Goal: Task Accomplishment & Management: Complete application form

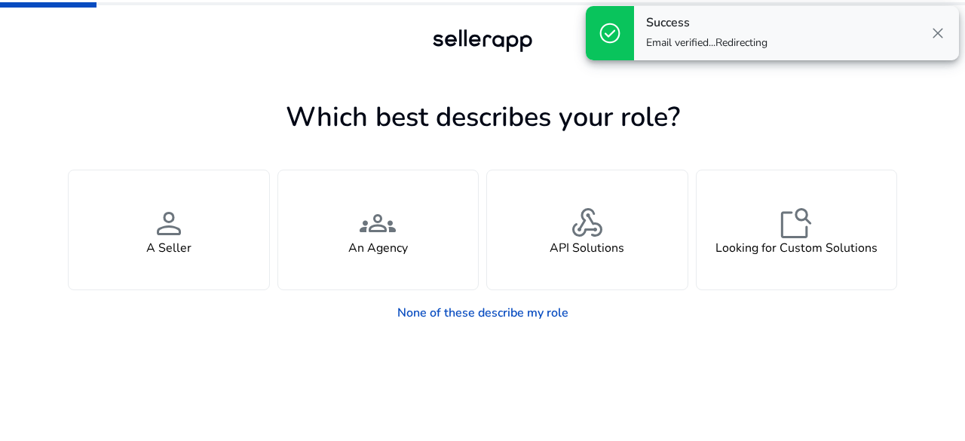
click at [938, 34] on span "close" at bounding box center [938, 33] width 18 height 18
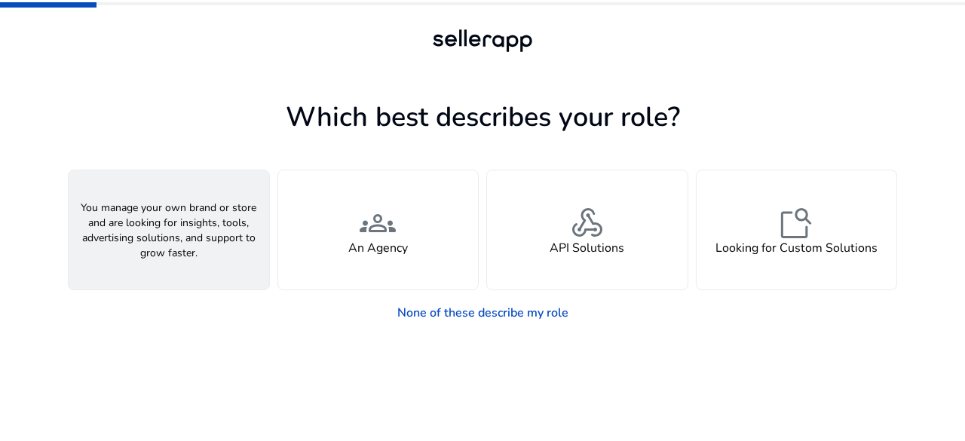
click at [235, 251] on div "person A Seller" at bounding box center [169, 229] width 201 height 119
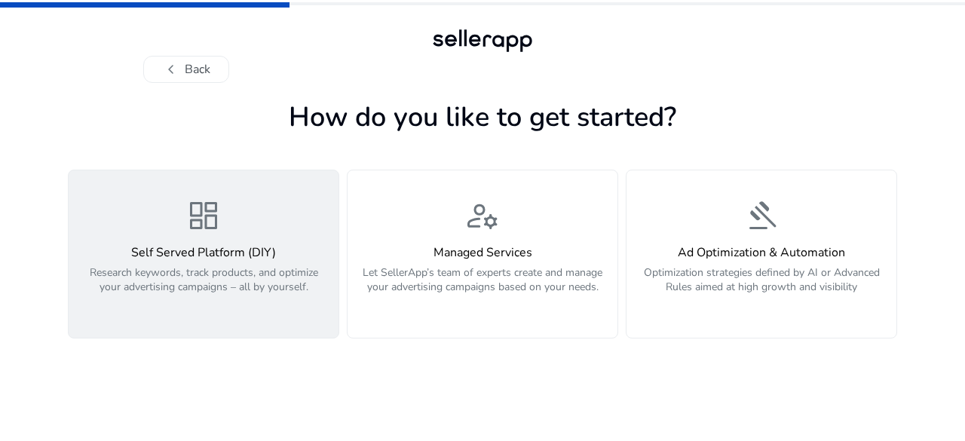
click at [142, 258] on h4 "Self Served Platform (DIY)" at bounding box center [204, 253] width 252 height 14
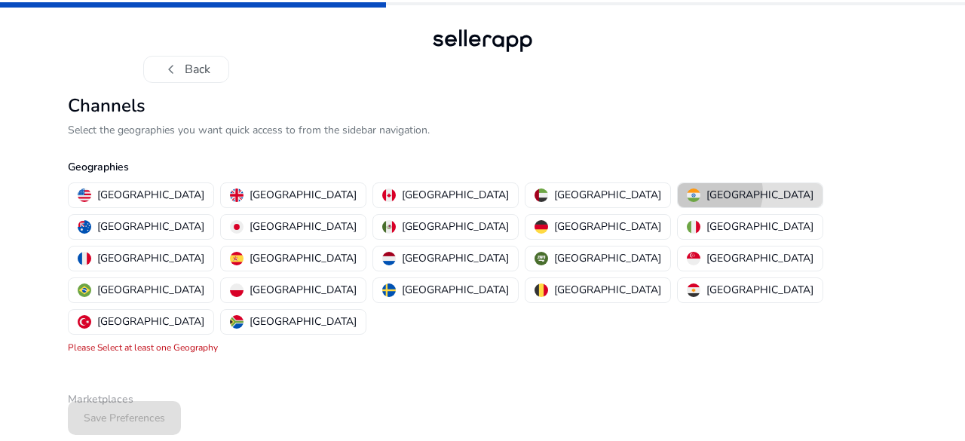
click at [707, 192] on p "[GEOGRAPHIC_DATA]" at bounding box center [760, 195] width 107 height 16
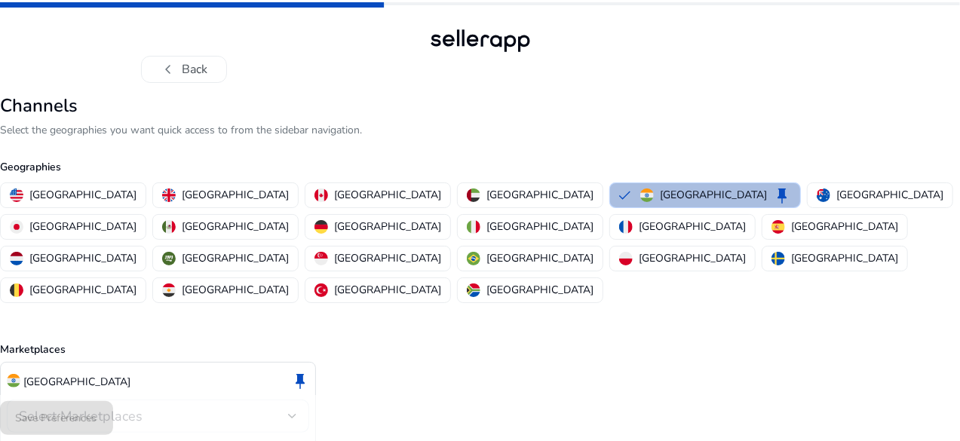
click at [309, 400] on div "Select Marketplaces" at bounding box center [158, 416] width 302 height 33
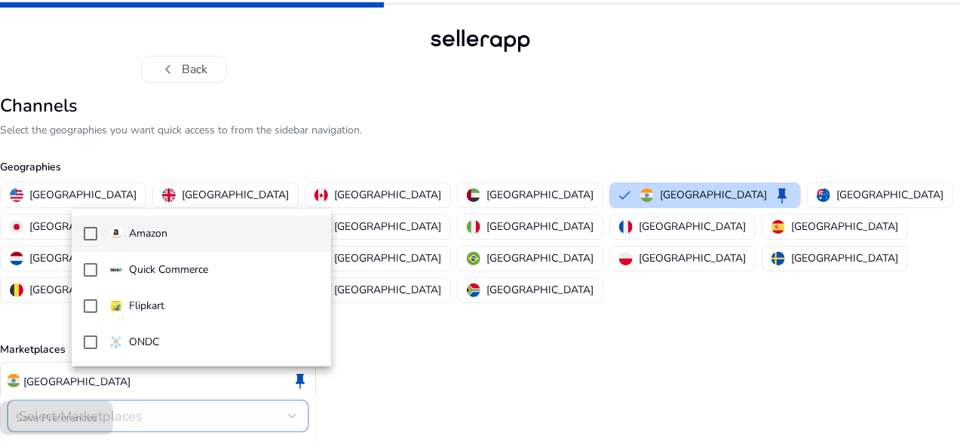
click at [270, 241] on span "Amazon" at bounding box center [214, 234] width 210 height 17
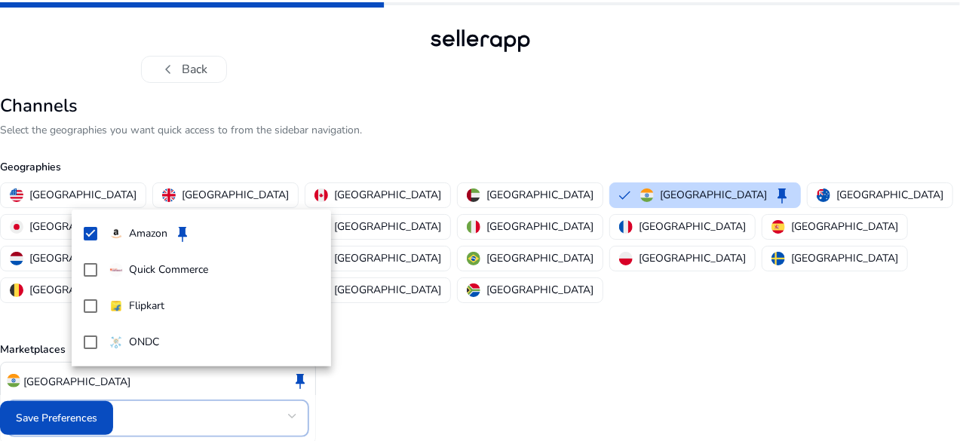
click at [137, 416] on div at bounding box center [480, 220] width 960 height 441
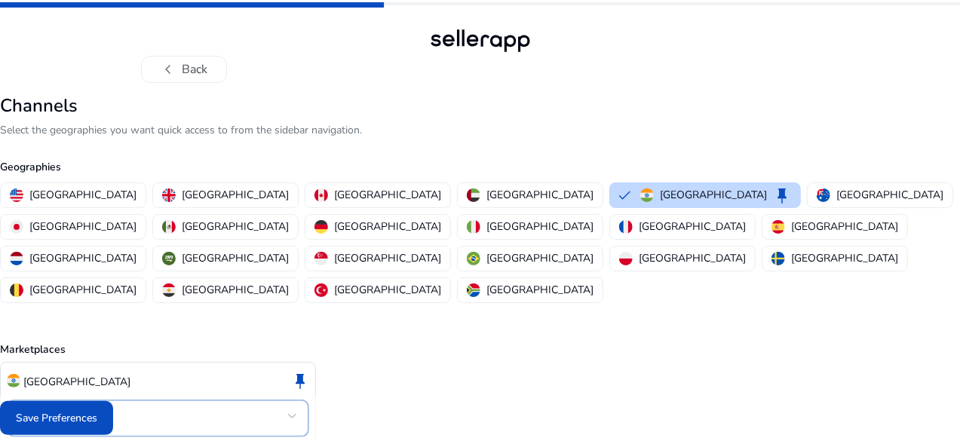
click at [209, 407] on mat-select-trigger "Amazon" at bounding box center [153, 416] width 269 height 18
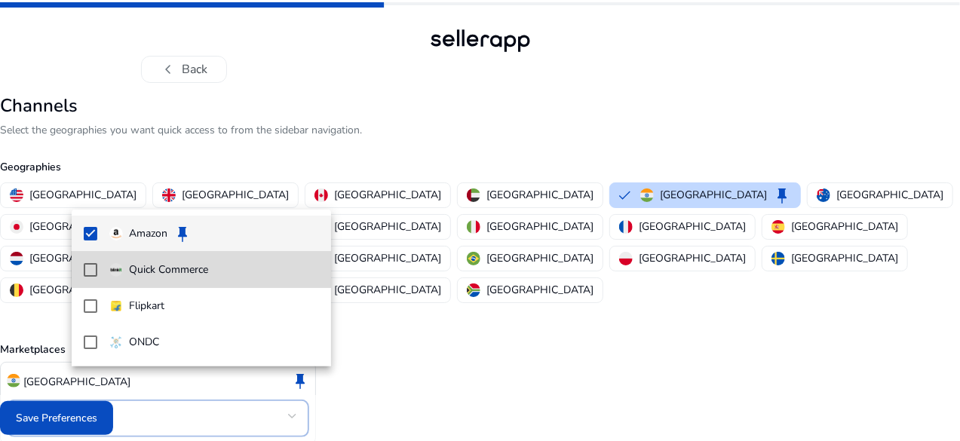
click at [87, 277] on mat-option "Quick Commerce" at bounding box center [201, 270] width 259 height 36
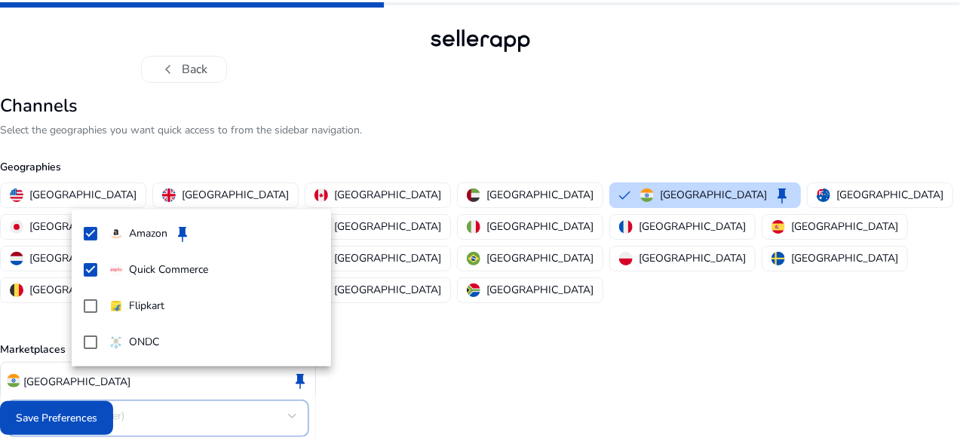
click at [134, 419] on div at bounding box center [480, 220] width 960 height 441
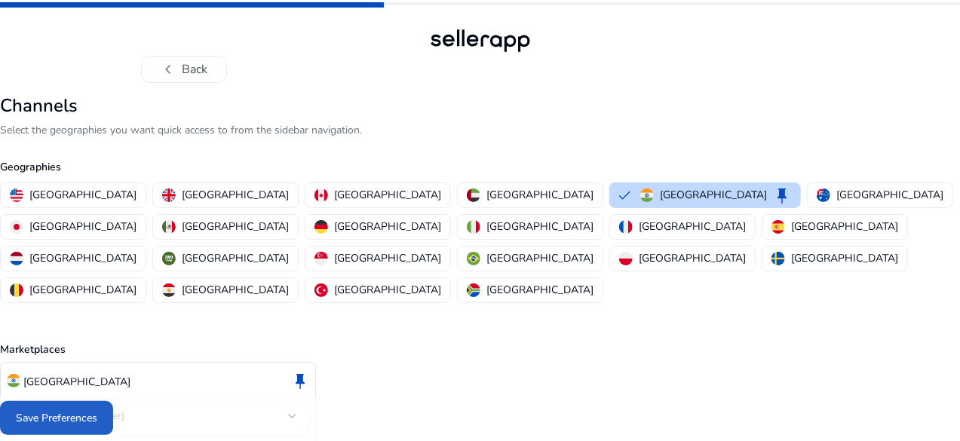
click at [97, 419] on span "Save Preferences" at bounding box center [56, 418] width 81 height 16
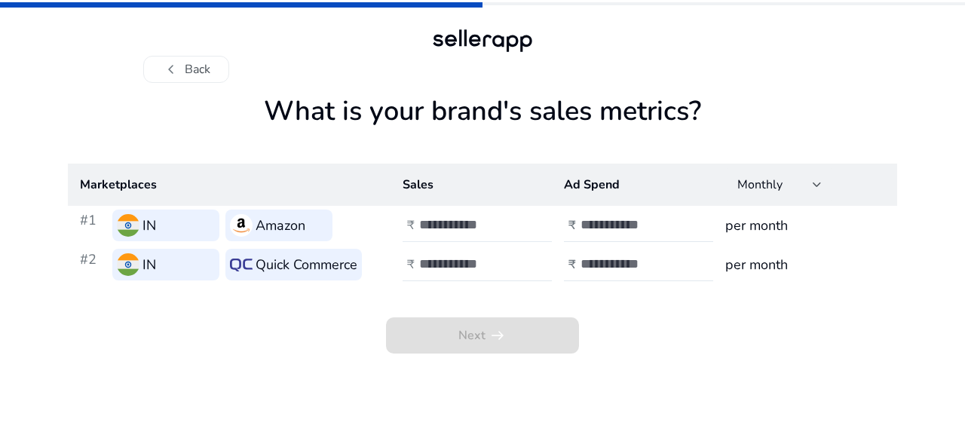
click at [515, 221] on input "*" at bounding box center [470, 224] width 102 height 17
click at [514, 231] on input "*" at bounding box center [470, 224] width 102 height 17
click at [487, 338] on span "Next arrow_right_alt" at bounding box center [482, 336] width 193 height 36
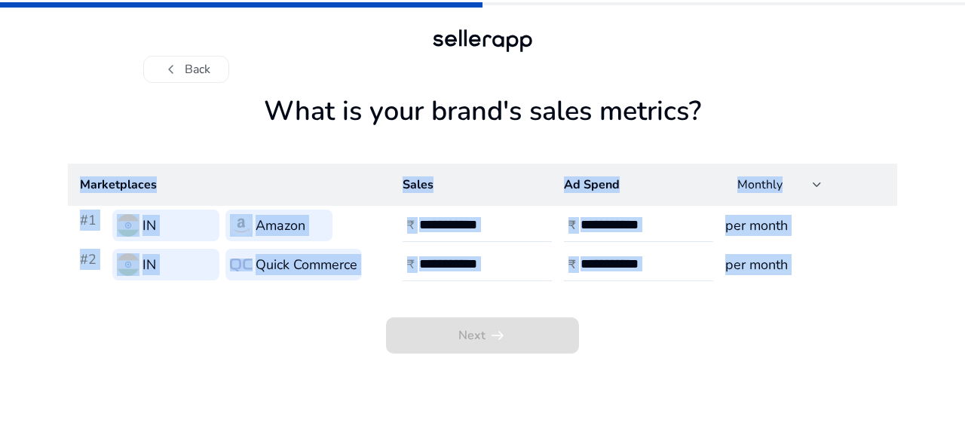
click at [487, 338] on span "Next arrow_right_alt" at bounding box center [482, 336] width 193 height 36
click at [628, 349] on div "Next arrow_right_alt" at bounding box center [483, 318] width 830 height 69
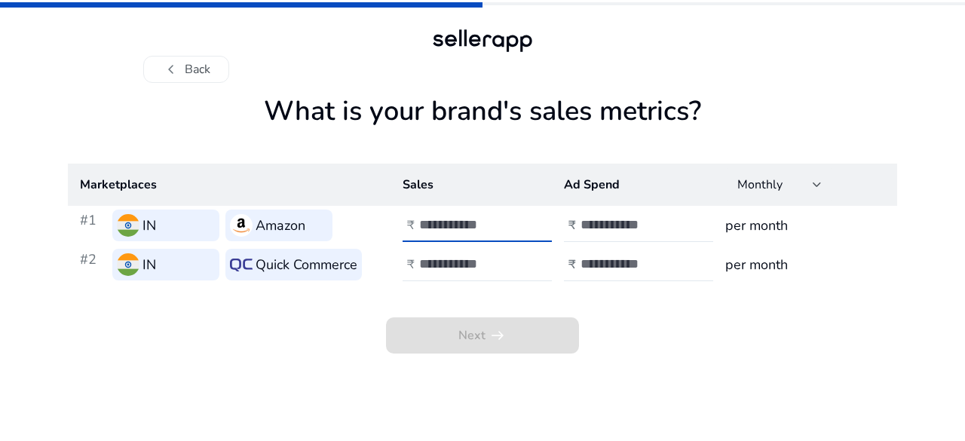
click at [459, 221] on input "*" at bounding box center [470, 224] width 102 height 17
click at [515, 221] on input "*" at bounding box center [470, 224] width 102 height 17
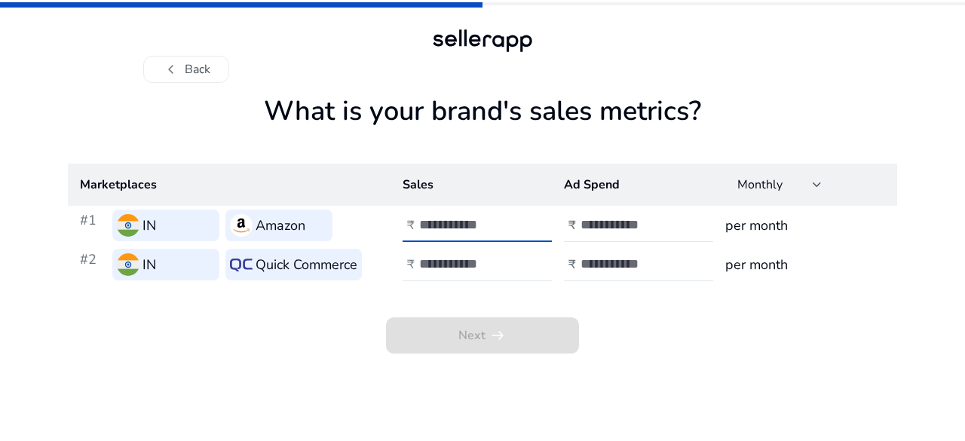
click at [515, 221] on input "*" at bounding box center [470, 224] width 102 height 17
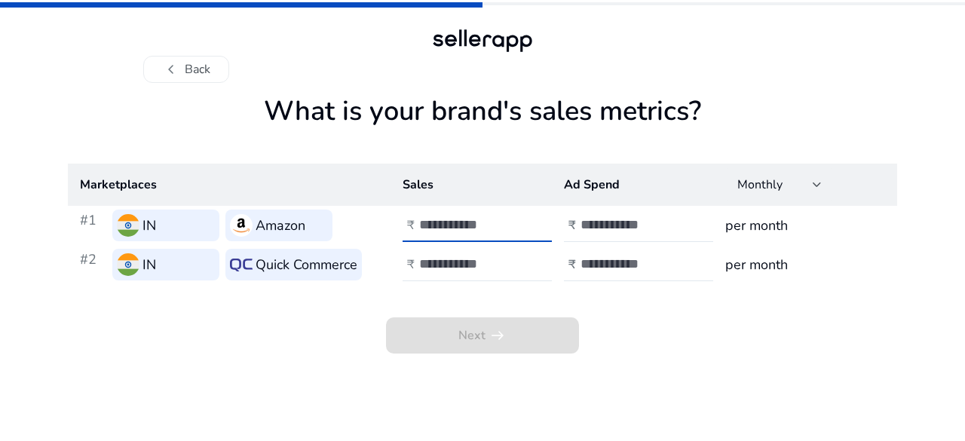
click at [515, 221] on input "**" at bounding box center [470, 224] width 102 height 17
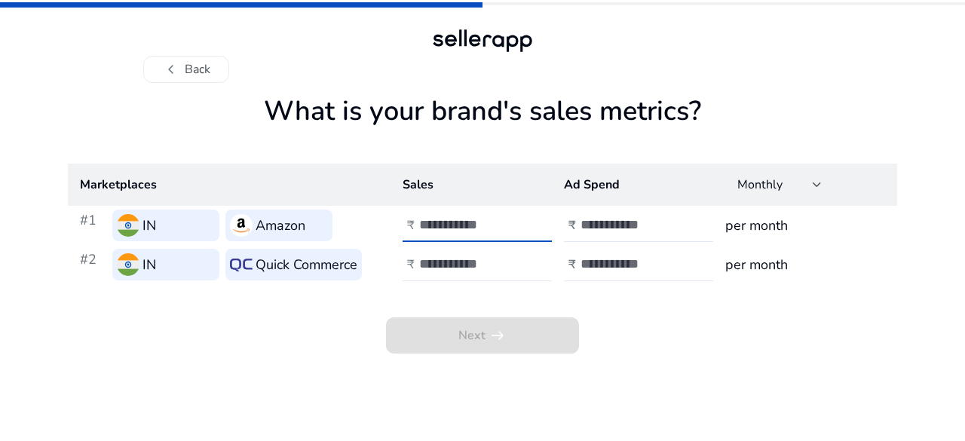
click at [515, 221] on input "**" at bounding box center [470, 224] width 102 height 17
type input "***"
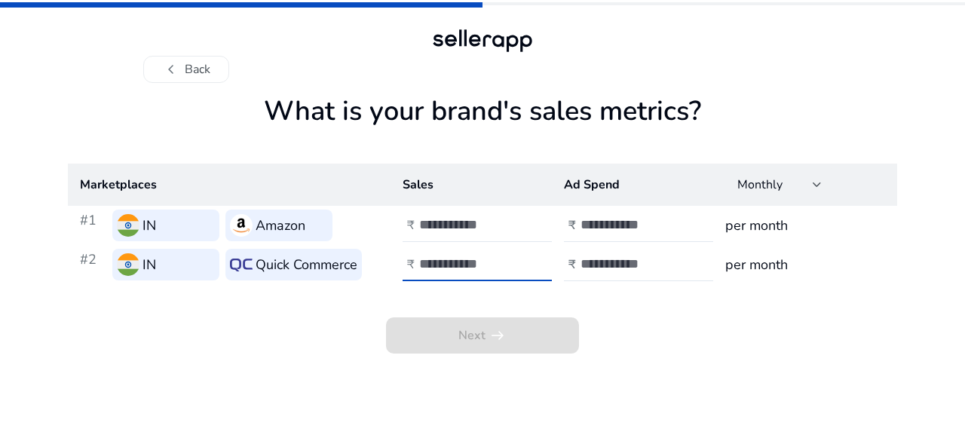
click at [462, 265] on input "number" at bounding box center [470, 264] width 102 height 17
type input "***"
click at [631, 226] on input "number" at bounding box center [632, 224] width 102 height 17
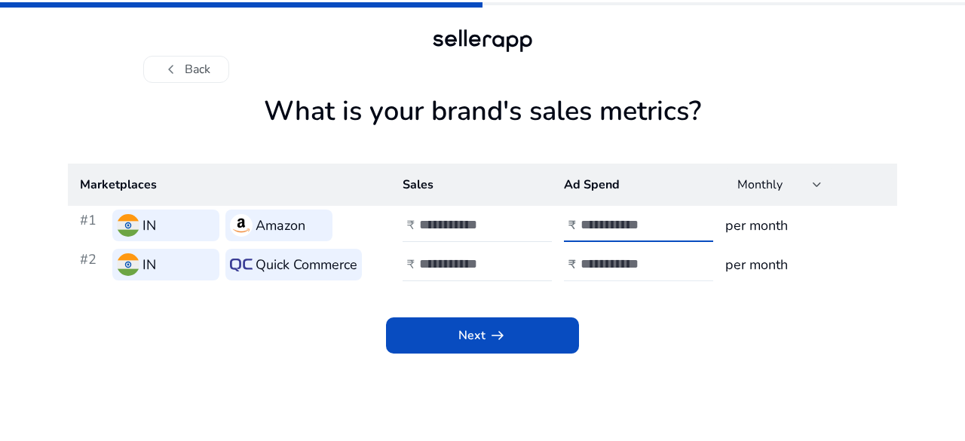
type input "*"
click at [604, 263] on input "number" at bounding box center [632, 264] width 102 height 17
type input "*"
click at [665, 327] on div "Next arrow_right_alt" at bounding box center [483, 318] width 830 height 69
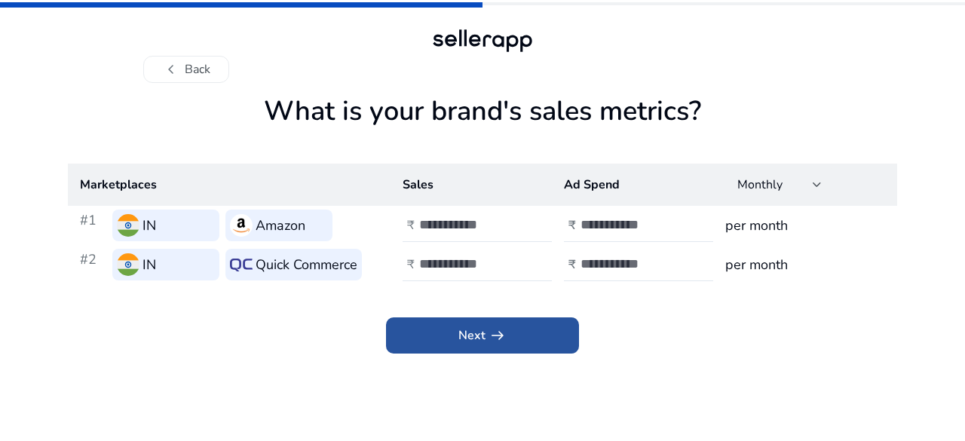
click at [510, 341] on span at bounding box center [482, 336] width 193 height 36
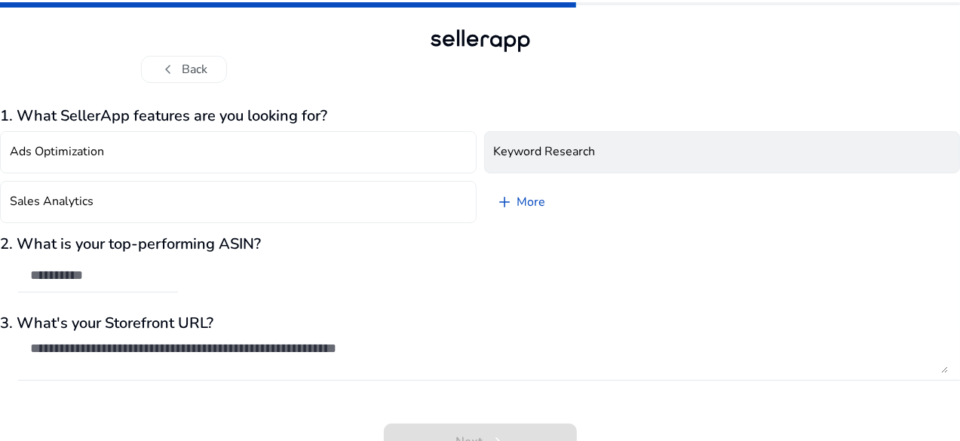
click at [621, 144] on button "Keyword Research" at bounding box center [722, 152] width 477 height 42
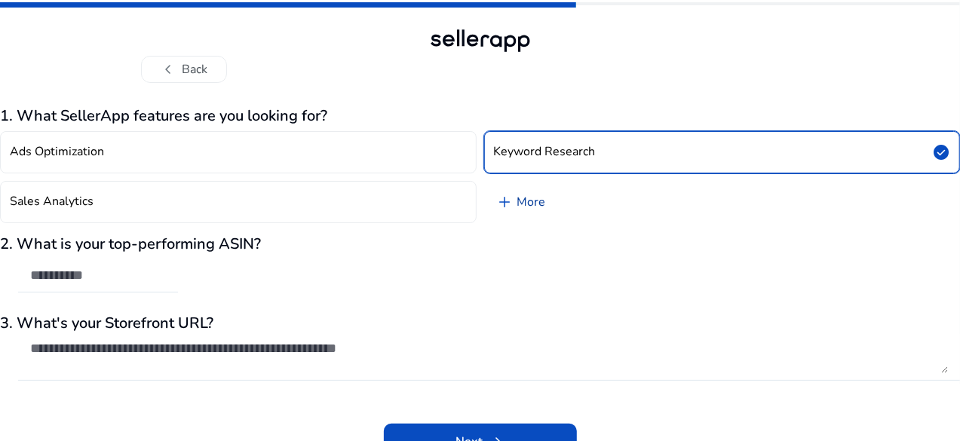
click at [508, 199] on span "add" at bounding box center [505, 202] width 18 height 18
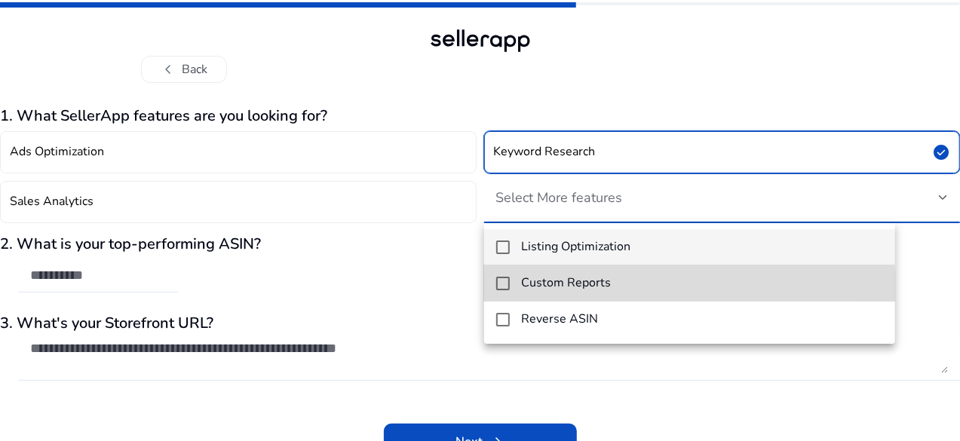
click at [587, 290] on h4 "Custom Reports" at bounding box center [567, 283] width 90 height 14
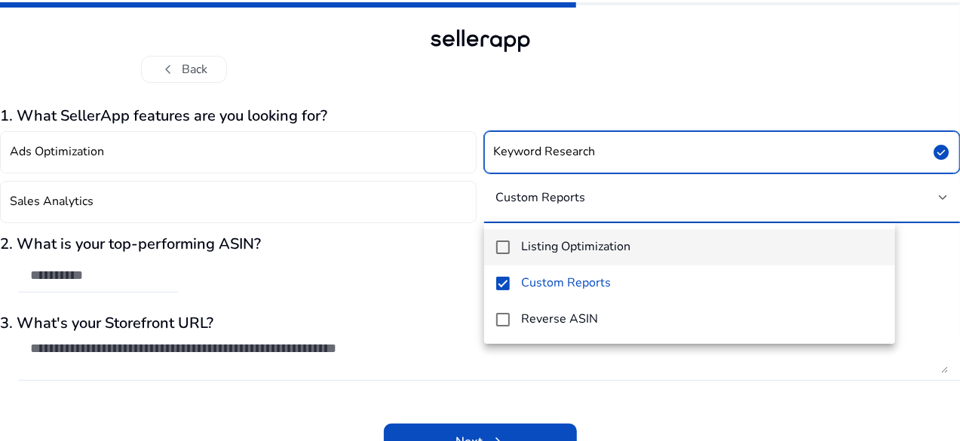
click at [214, 395] on div at bounding box center [480, 220] width 960 height 441
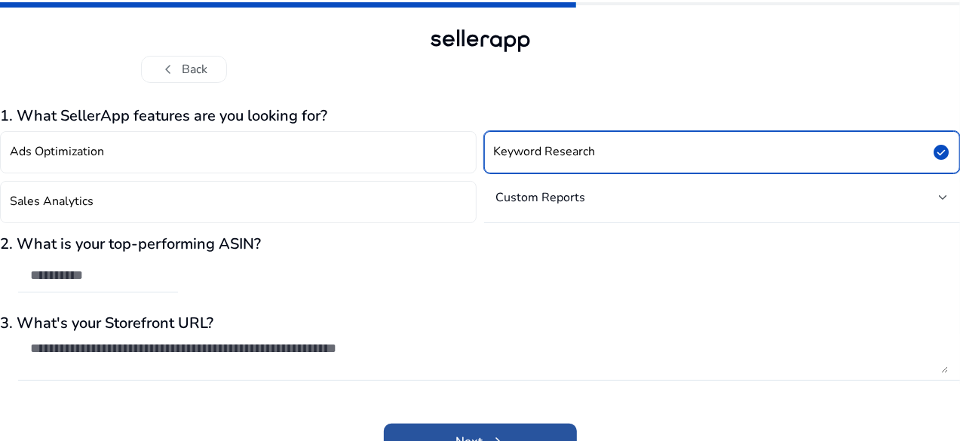
click at [516, 432] on span at bounding box center [480, 442] width 193 height 36
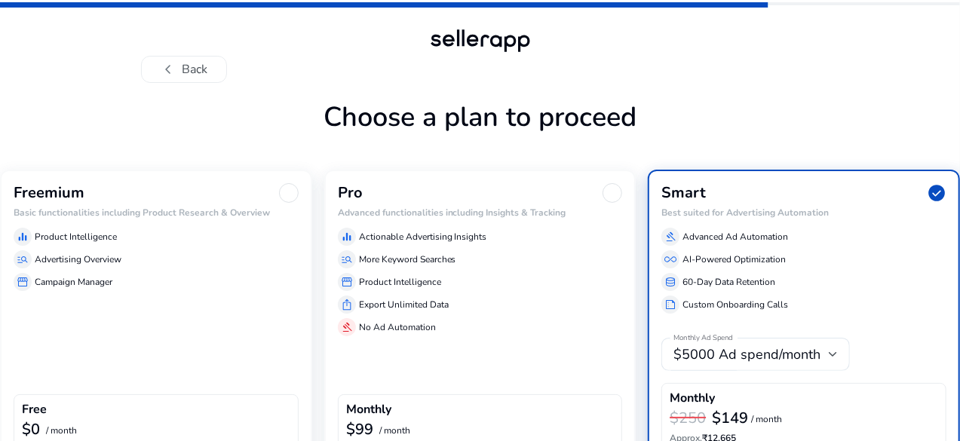
click at [109, 207] on h6 "Basic functionalities including Product Research & Overview" at bounding box center [156, 212] width 285 height 11
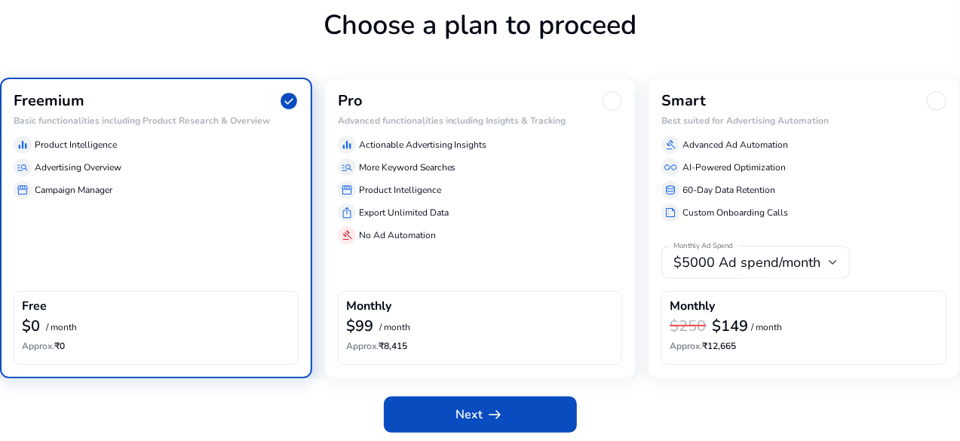
scroll to position [94, 0]
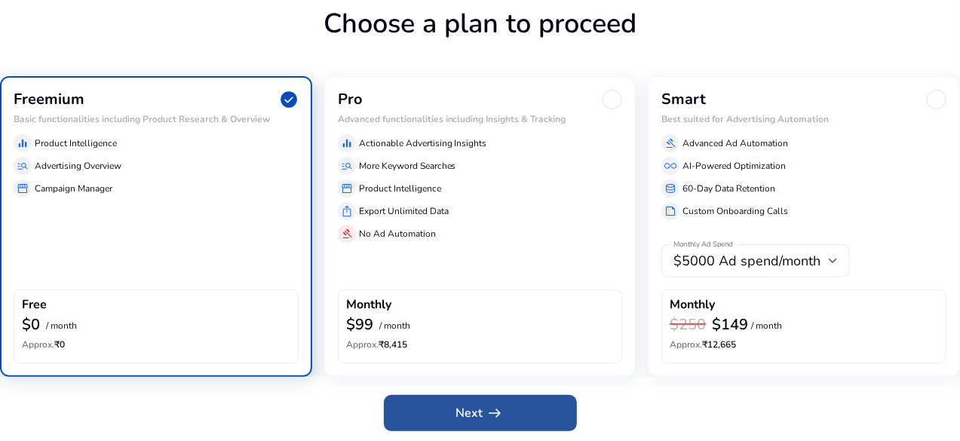
click at [509, 405] on span at bounding box center [480, 413] width 193 height 36
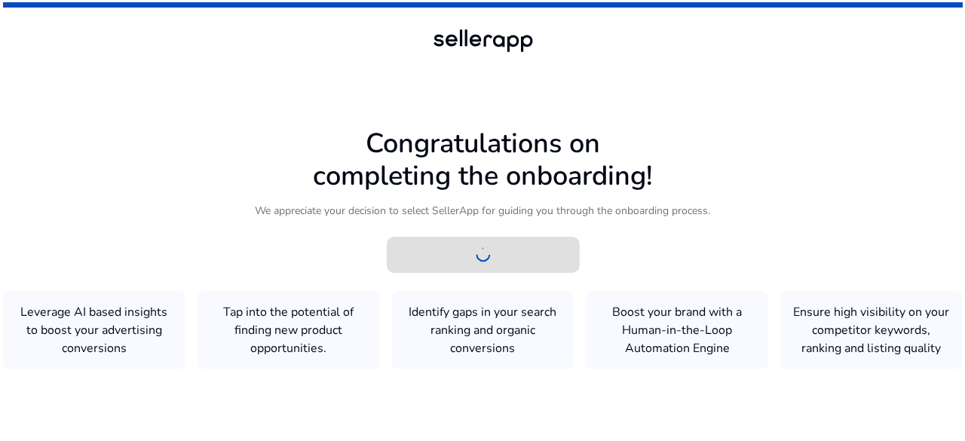
scroll to position [0, 0]
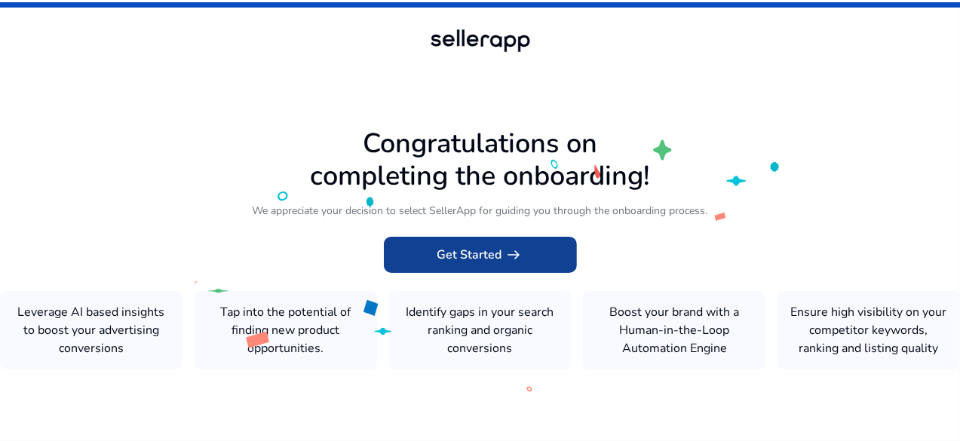
click at [470, 246] on span "Get Started arrow_right_alt" at bounding box center [480, 255] width 86 height 18
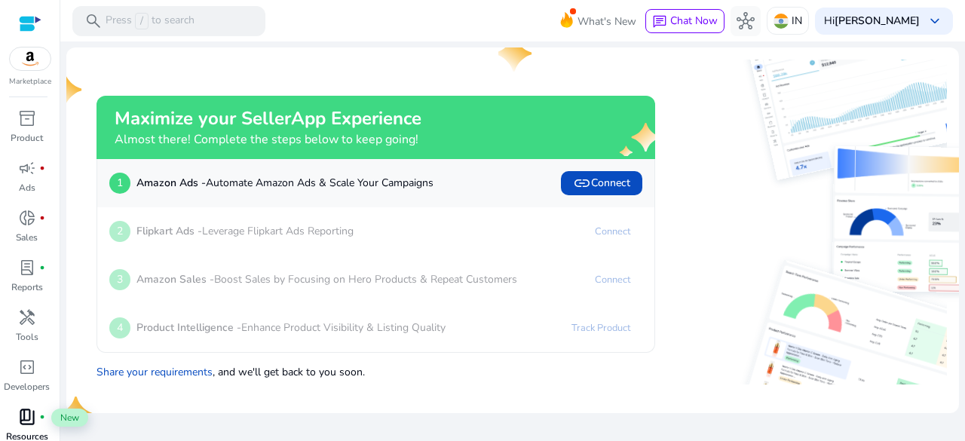
click at [44, 417] on span "fiber_manual_record" at bounding box center [42, 417] width 6 height 6
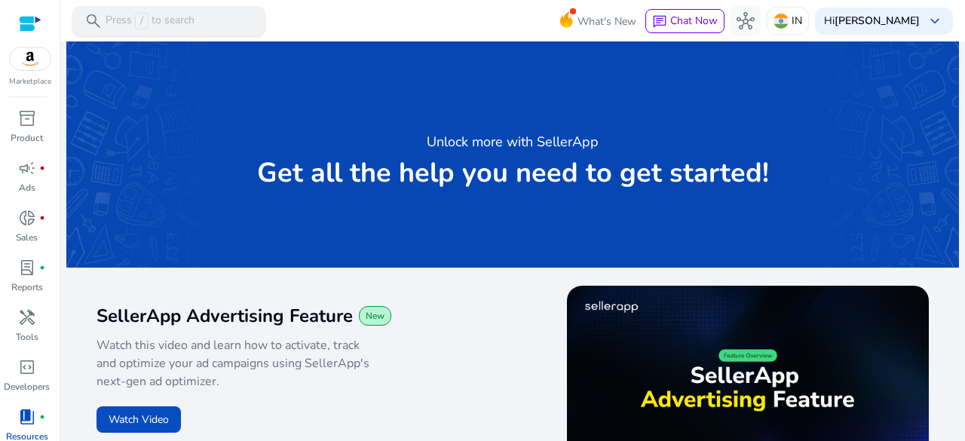
click at [140, 24] on span "/" at bounding box center [142, 21] width 14 height 17
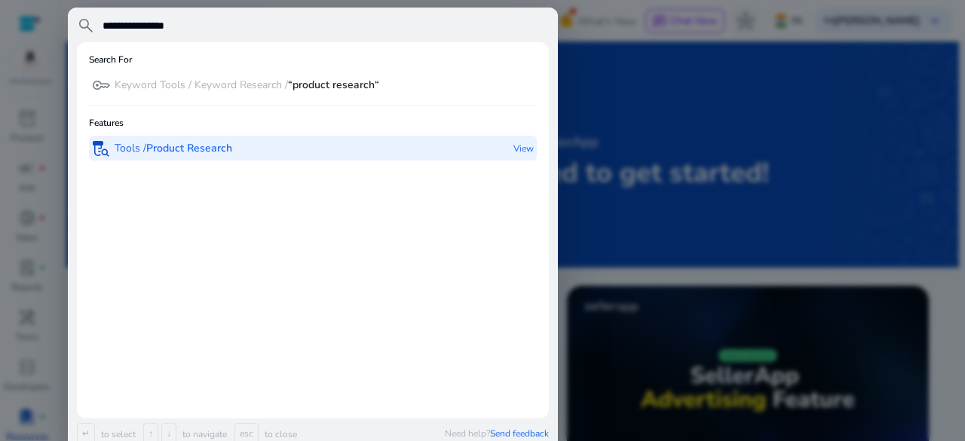
type input "**********"
click at [212, 146] on b "Product Research" at bounding box center [189, 148] width 86 height 14
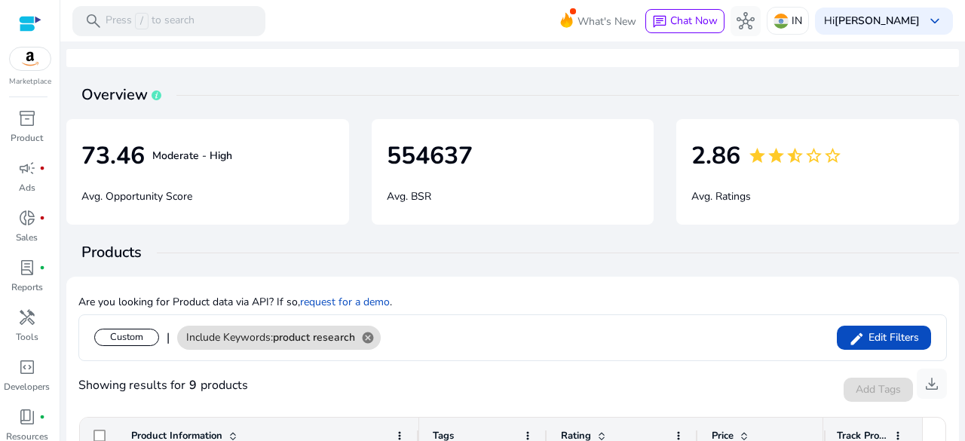
click at [31, 19] on div at bounding box center [30, 23] width 23 height 17
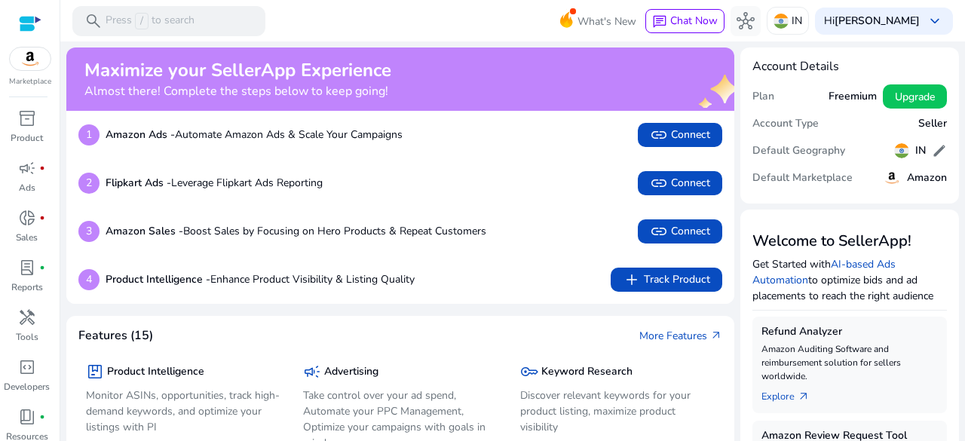
drag, startPoint x: 959, startPoint y: 51, endPoint x: 959, endPoint y: 64, distance: 13.6
click at [959, 64] on mat-sidenav-content "search Press / to search What's New chat Chat Now hub IN Hi [PERSON_NAME] keybo…" at bounding box center [512, 220] width 905 height 441
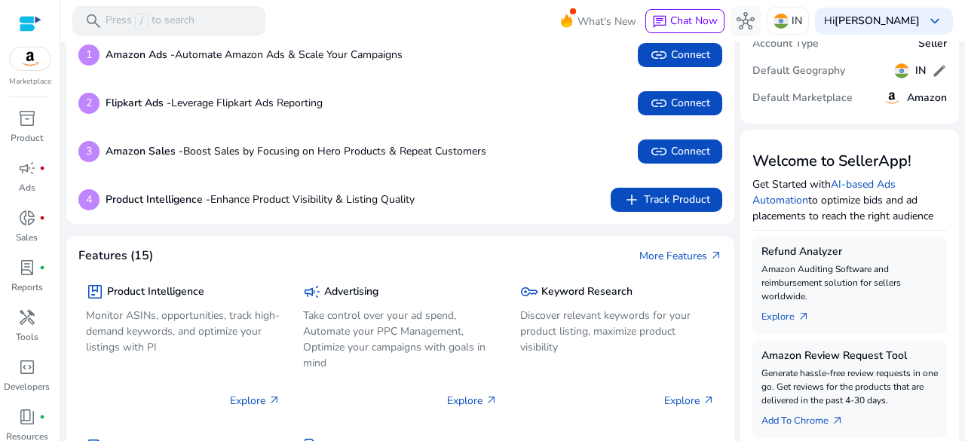
scroll to position [75, 0]
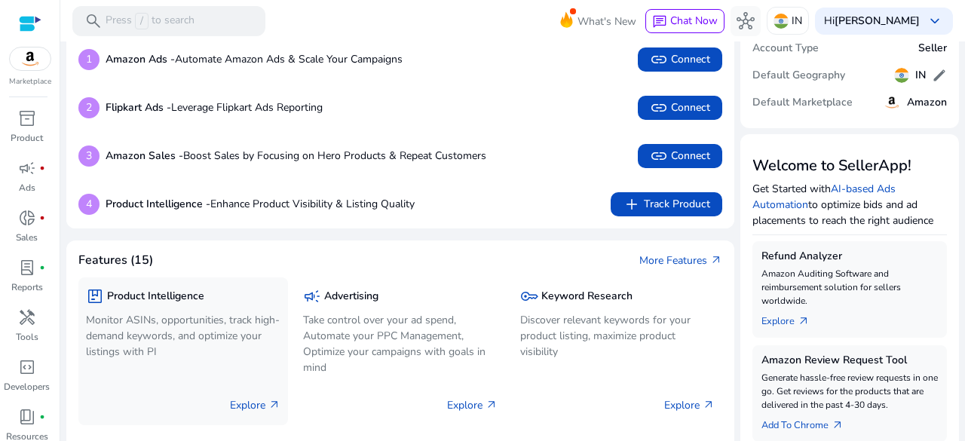
click at [178, 330] on p "Monitor ASINs, opportunities, track high-demand keywords, and optimize your lis…" at bounding box center [183, 336] width 195 height 48
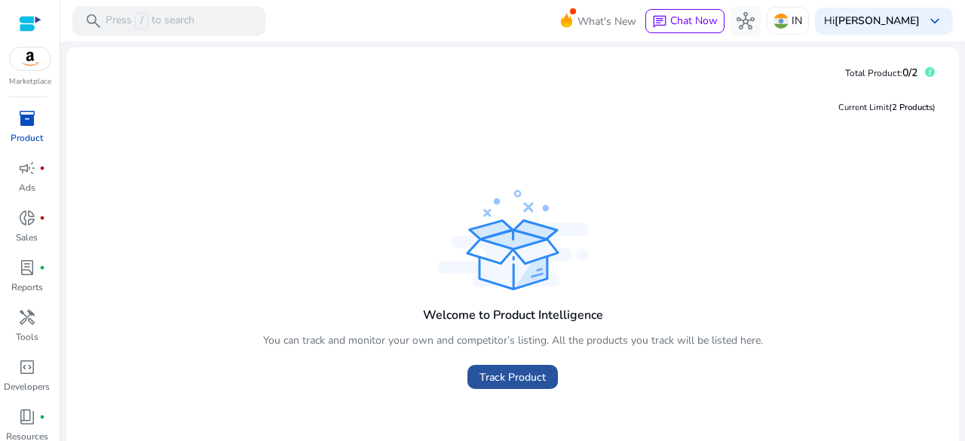
click at [510, 367] on span at bounding box center [513, 377] width 91 height 36
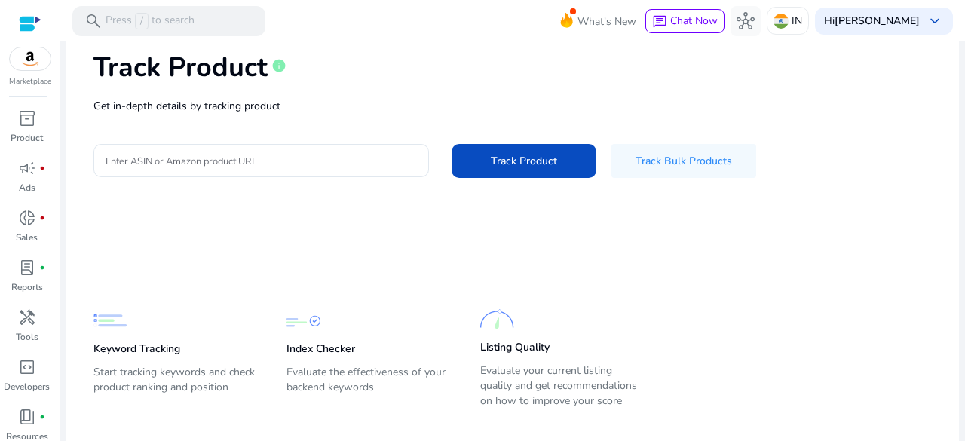
scroll to position [88, 0]
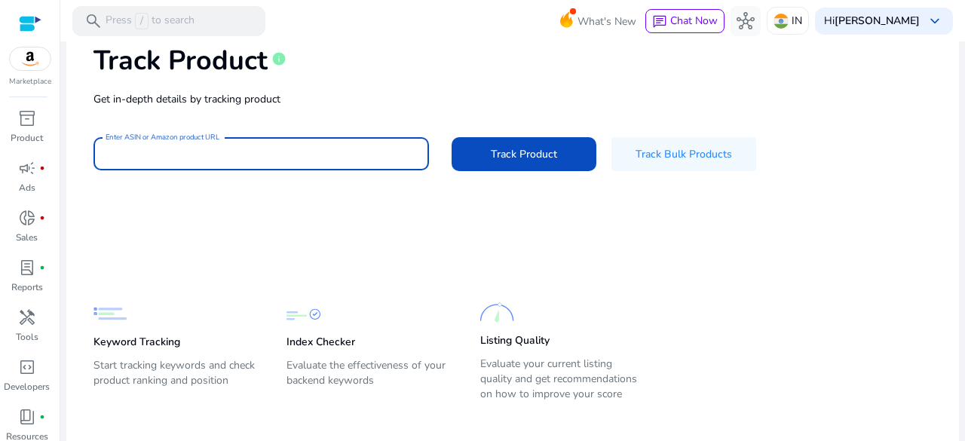
click at [314, 151] on input "Enter ASIN or Amazon product URL" at bounding box center [262, 154] width 312 height 17
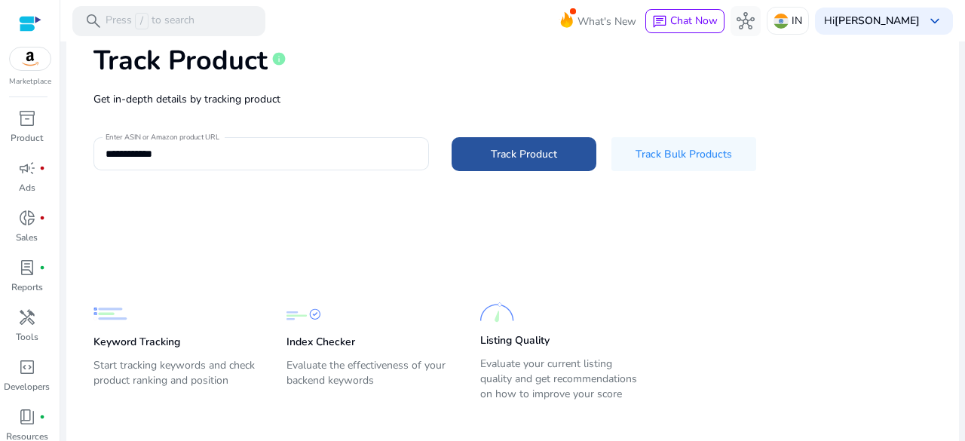
click at [505, 157] on span "Track Product" at bounding box center [524, 154] width 66 height 16
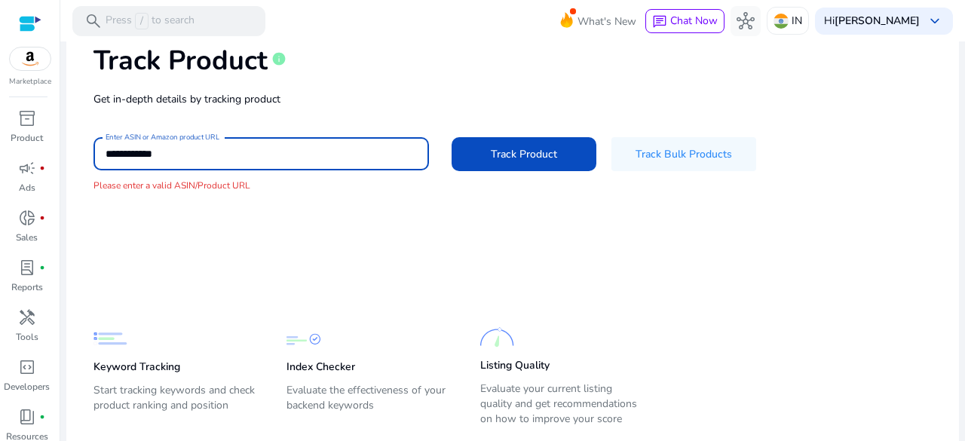
click at [277, 149] on input "**********" at bounding box center [262, 154] width 312 height 17
click at [200, 158] on input "**********" at bounding box center [262, 154] width 312 height 17
click at [134, 154] on input "**********" at bounding box center [262, 154] width 312 height 17
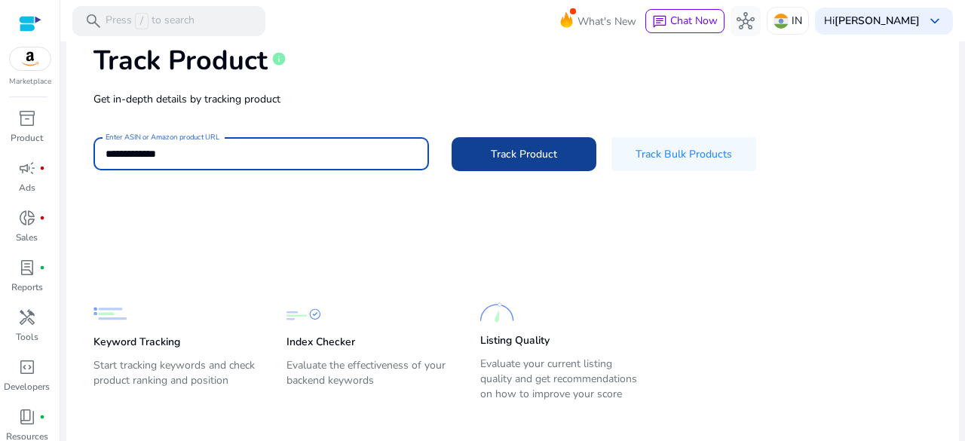
type input "**********"
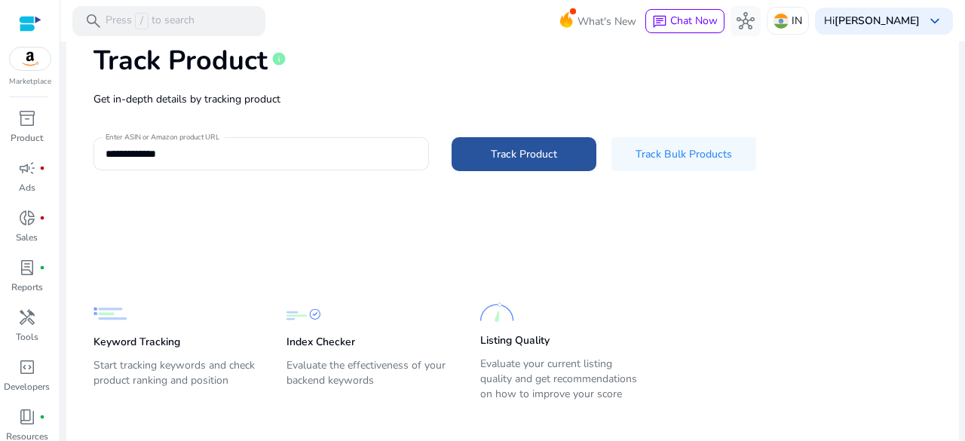
click at [540, 147] on span "Track Product" at bounding box center [524, 154] width 66 height 16
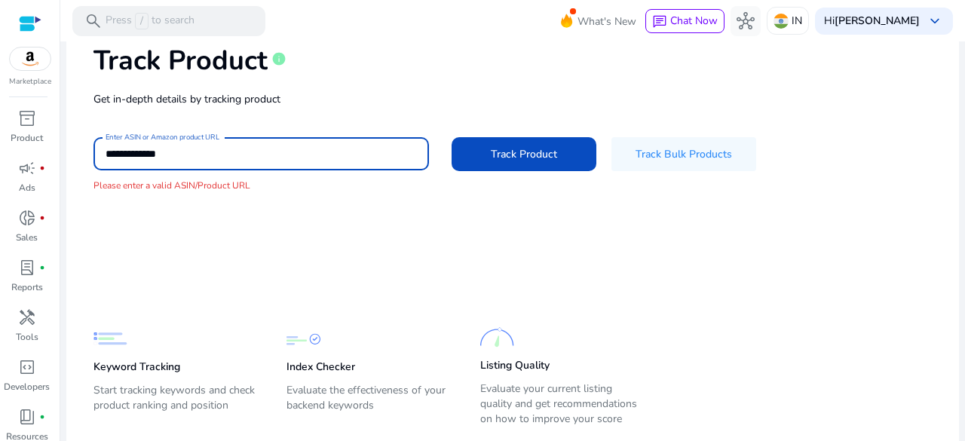
click at [204, 155] on input "**********" at bounding box center [262, 154] width 312 height 17
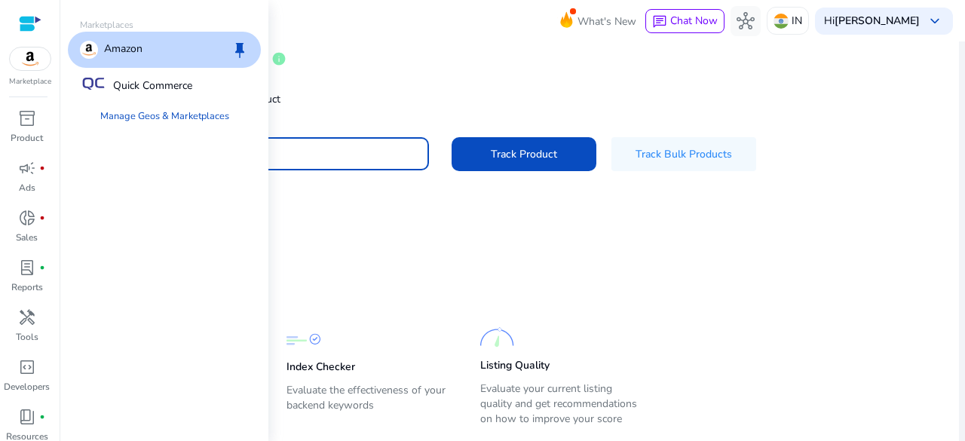
click at [22, 52] on img at bounding box center [30, 59] width 41 height 23
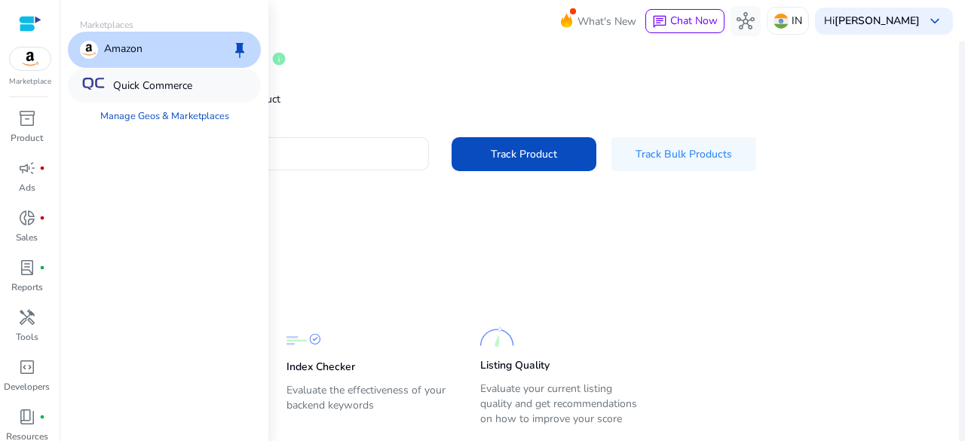
click at [184, 88] on p "Quick Commerce" at bounding box center [152, 86] width 79 height 16
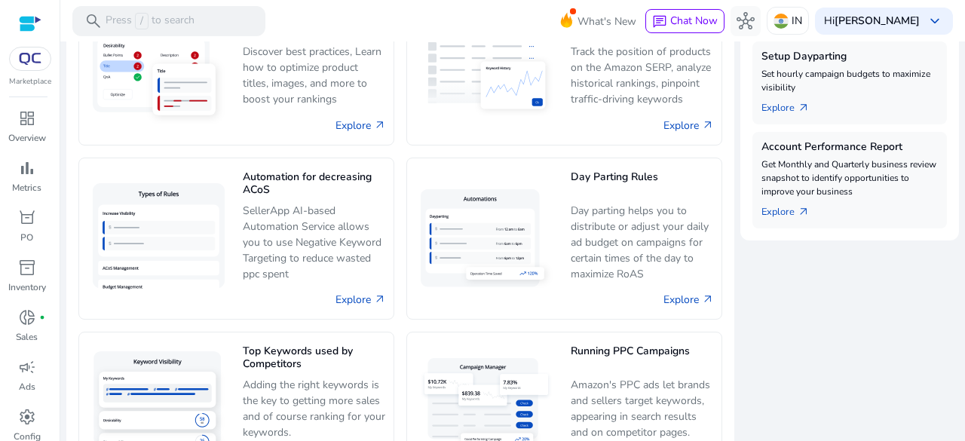
scroll to position [655, 0]
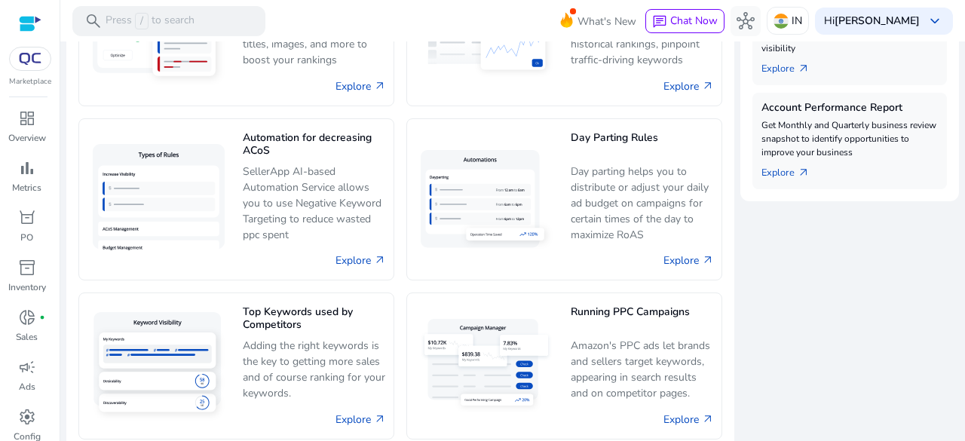
drag, startPoint x: 953, startPoint y: 264, endPoint x: 952, endPoint y: 291, distance: 27.2
click at [952, 291] on mat-sidenav-content "search Press / to search What's New chat Chat Now hub IN Hi [PERSON_NAME] keybo…" at bounding box center [512, 220] width 905 height 441
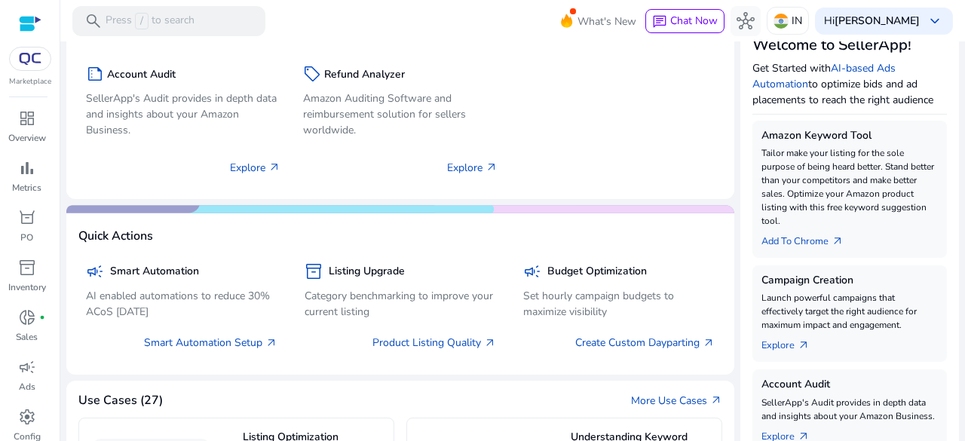
scroll to position [0, 0]
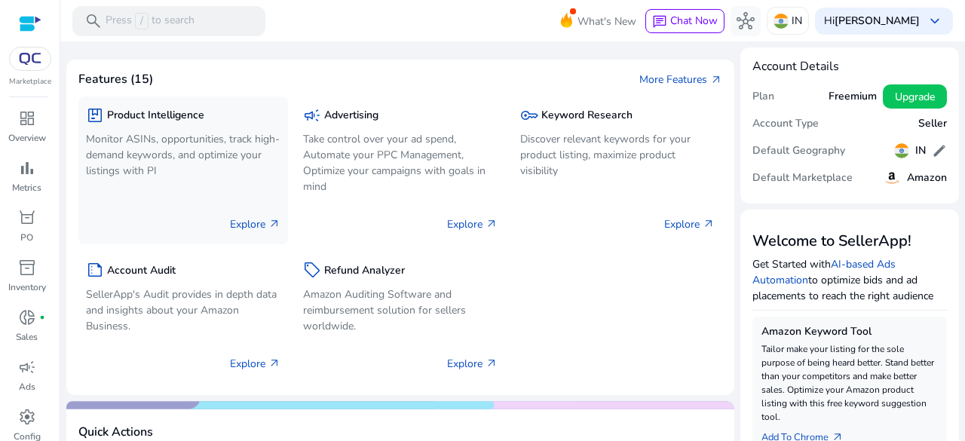
click at [254, 222] on p "Explore arrow_outward" at bounding box center [255, 224] width 51 height 16
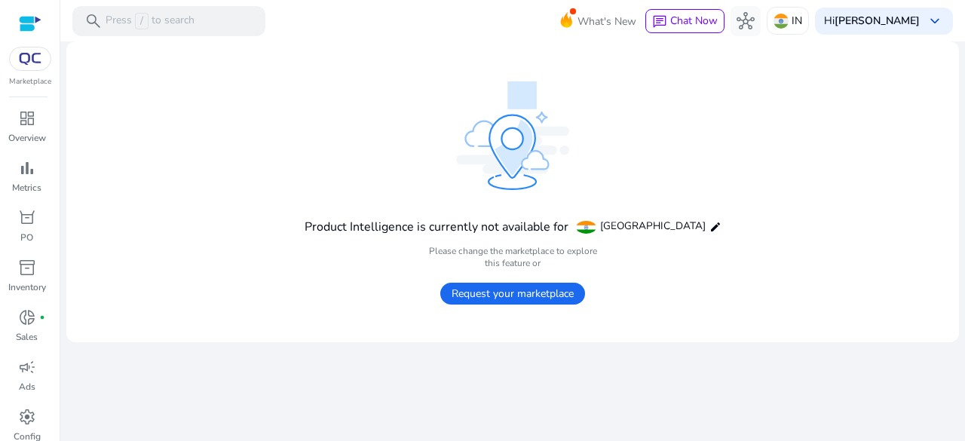
click at [520, 298] on span "Request your marketplace" at bounding box center [512, 294] width 145 height 22
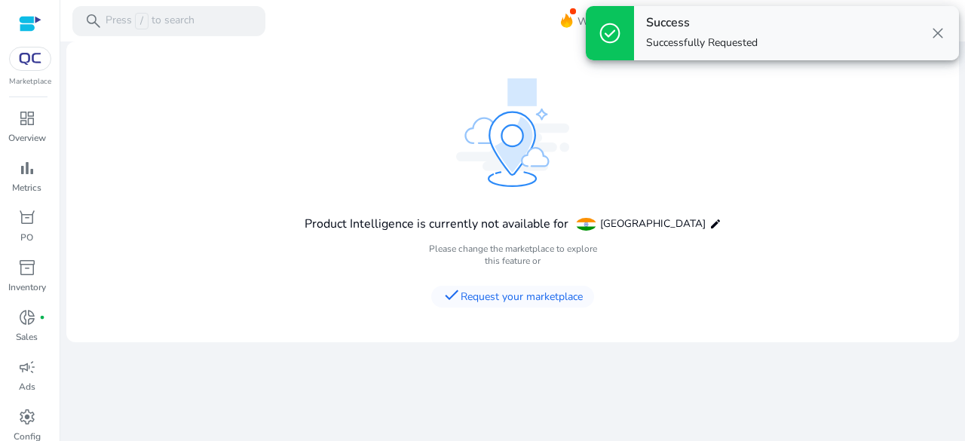
click at [932, 32] on span "close" at bounding box center [938, 33] width 18 height 18
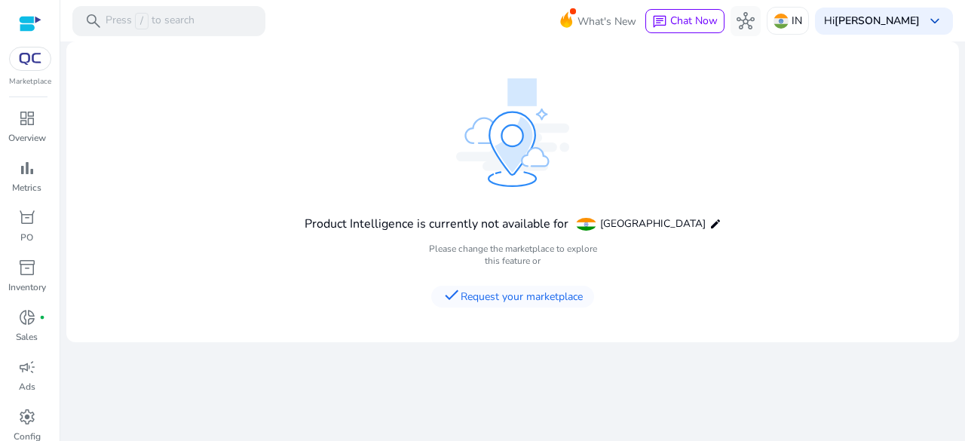
click at [29, 23] on div at bounding box center [30, 23] width 23 height 17
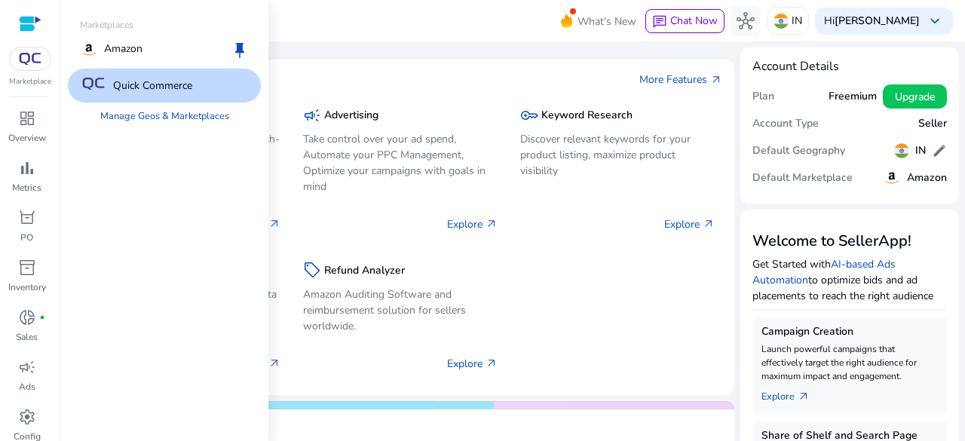
click at [33, 55] on img at bounding box center [30, 59] width 27 height 12
click at [130, 42] on p "Amazon" at bounding box center [123, 50] width 38 height 18
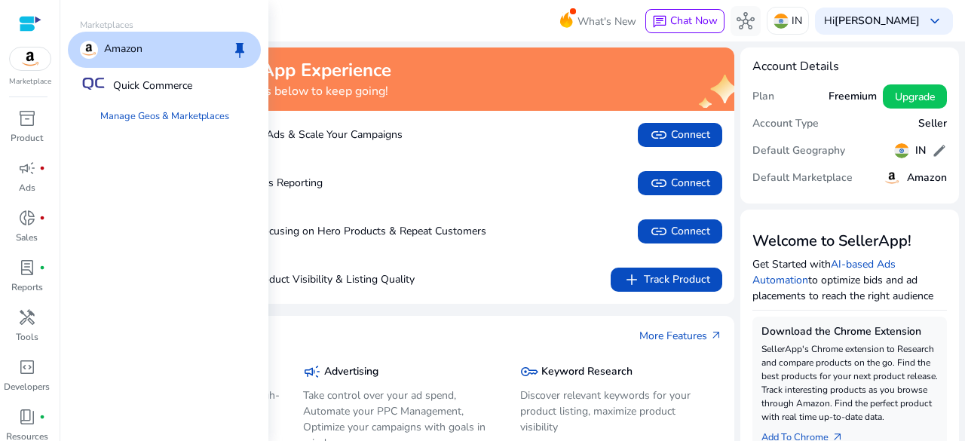
click at [26, 56] on img at bounding box center [30, 59] width 41 height 23
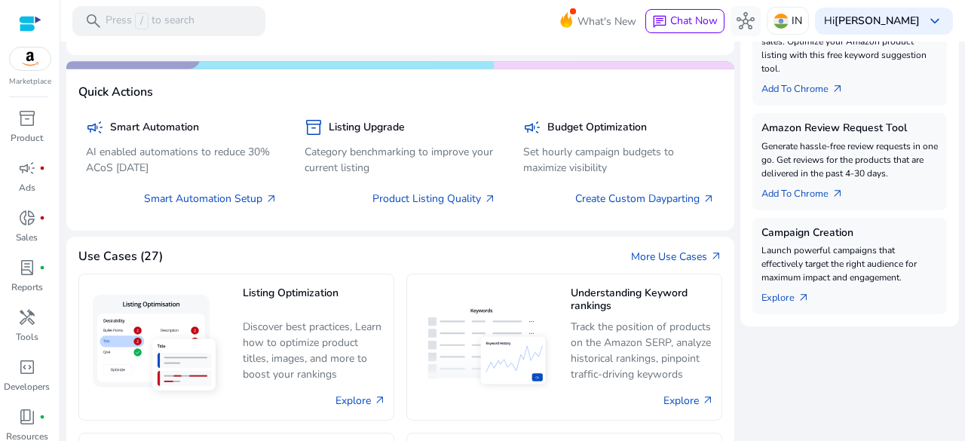
scroll to position [598, 0]
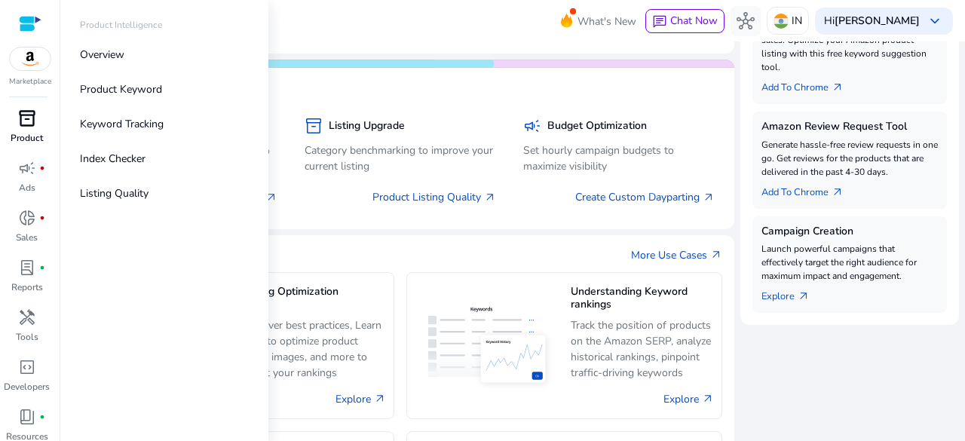
click at [34, 134] on p "Product" at bounding box center [27, 138] width 32 height 14
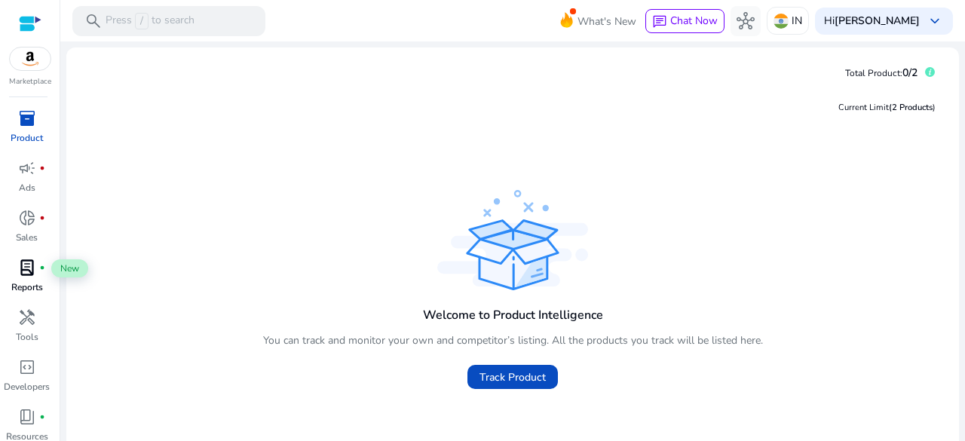
click at [26, 277] on span "lab_profile" at bounding box center [27, 268] width 18 height 18
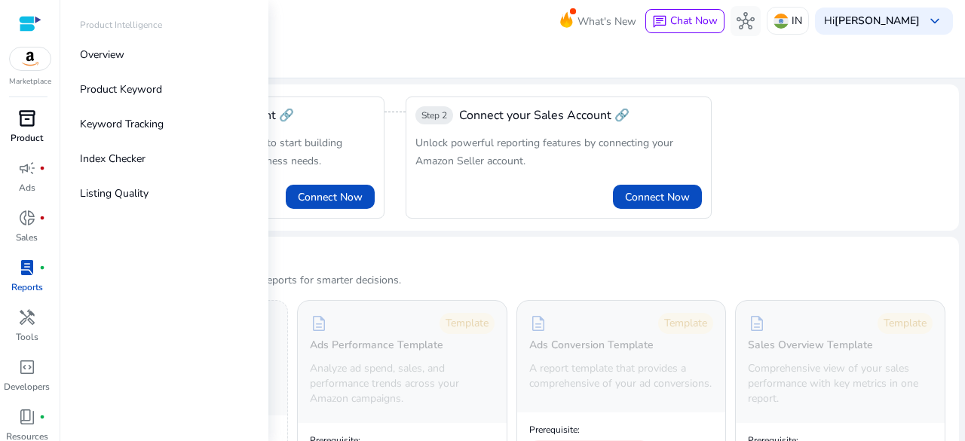
click at [34, 134] on p "Product" at bounding box center [27, 138] width 32 height 14
